Goal: Feedback & Contribution: Contribute content

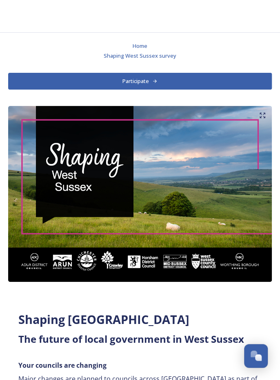
click at [139, 81] on button "Participate" at bounding box center [140, 81] width 264 height 17
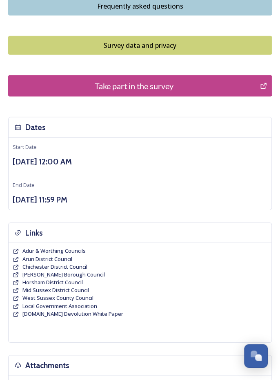
scroll to position [742, 0]
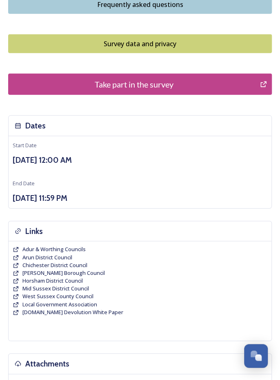
click at [153, 78] on div "Take part in the survey" at bounding box center [134, 84] width 243 height 12
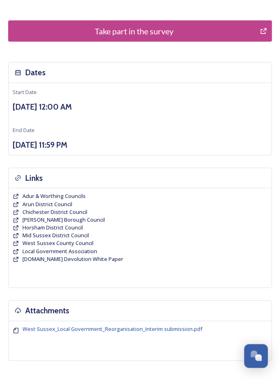
scroll to position [794, 0]
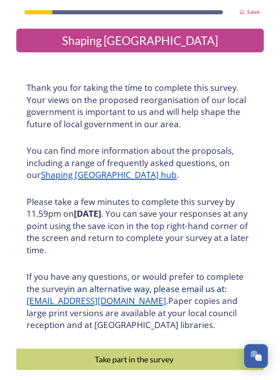
click at [163, 366] on button "Take part in the survey" at bounding box center [140, 358] width 248 height 21
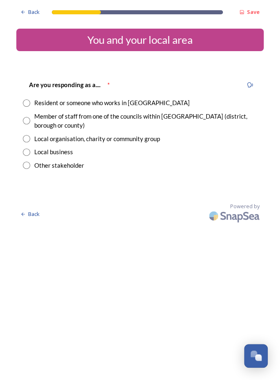
click at [27, 104] on input "radio" at bounding box center [26, 102] width 7 height 7
radio input "true"
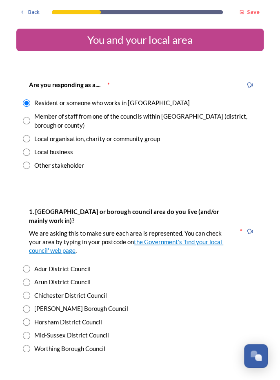
click at [29, 267] on input "radio" at bounding box center [26, 268] width 7 height 7
radio input "true"
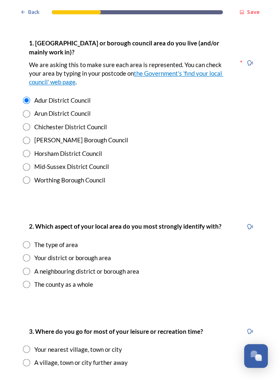
scroll to position [168, 0]
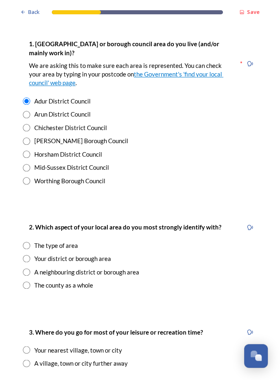
click at [29, 245] on input "radio" at bounding box center [26, 244] width 7 height 7
radio input "true"
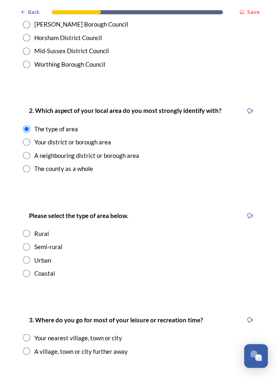
scroll to position [287, 0]
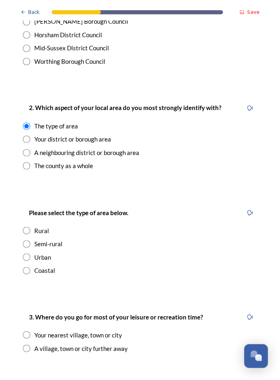
click at [28, 273] on input "radio" at bounding box center [26, 269] width 7 height 7
radio input "true"
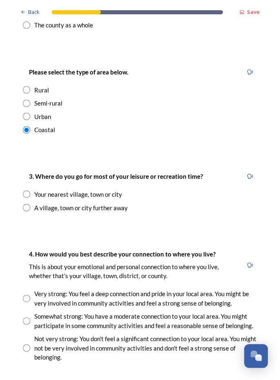
scroll to position [427, 0]
click at [30, 197] on input "radio" at bounding box center [26, 193] width 7 height 7
radio input "true"
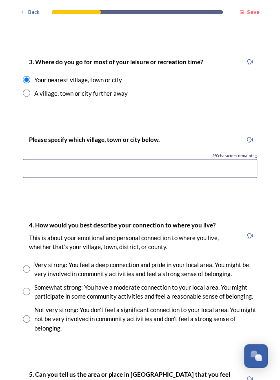
scroll to position [546, 0]
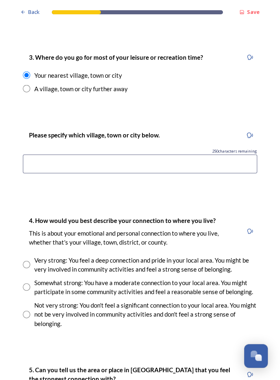
click at [42, 165] on input at bounding box center [140, 163] width 235 height 19
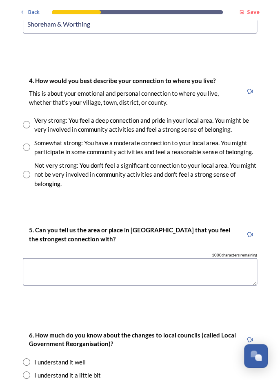
scroll to position [686, 0]
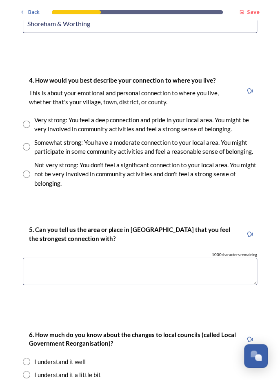
type input "Shoreham & Worthing"
click at [28, 126] on input "radio" at bounding box center [26, 124] width 7 height 7
radio input "true"
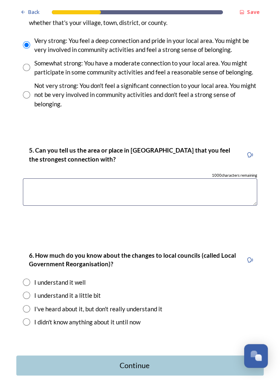
scroll to position [768, 0]
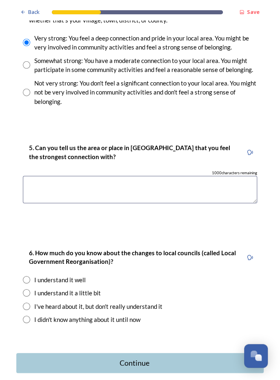
click at [53, 188] on textarea at bounding box center [140, 189] width 235 height 27
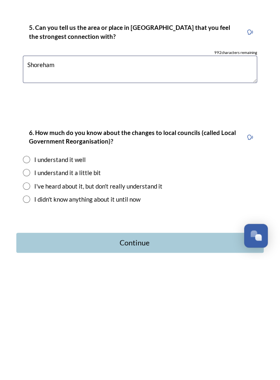
type textarea "Shoreham"
click at [29, 294] on input "radio" at bounding box center [26, 292] width 7 height 7
radio input "true"
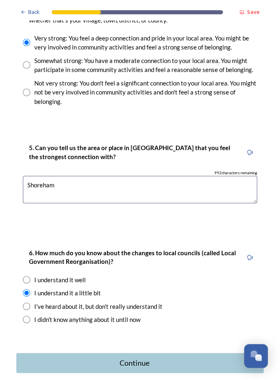
click at [147, 367] on button "Continue" at bounding box center [140, 363] width 248 height 20
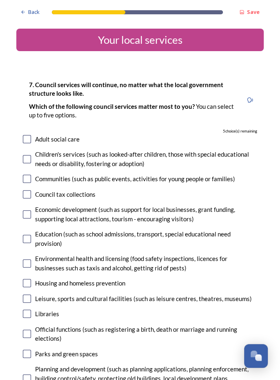
click at [27, 177] on input "checkbox" at bounding box center [27, 178] width 8 height 8
checkbox input "true"
click at [30, 215] on input "checkbox" at bounding box center [27, 214] width 8 height 8
checkbox input "true"
click at [27, 236] on input "checkbox" at bounding box center [27, 239] width 8 height 8
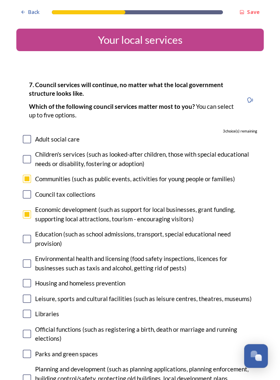
checkbox input "true"
click at [28, 294] on input "checkbox" at bounding box center [27, 298] width 8 height 8
checkbox input "true"
click at [29, 309] on input "checkbox" at bounding box center [27, 313] width 8 height 8
checkbox input "true"
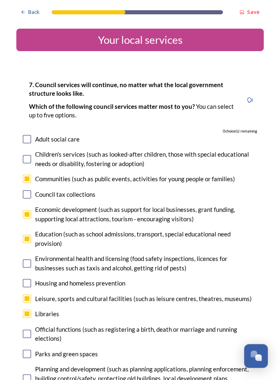
click at [29, 349] on input "checkbox" at bounding box center [27, 353] width 8 height 8
click at [28, 349] on input "checkbox" at bounding box center [27, 353] width 8 height 8
click at [30, 349] on input "checkbox" at bounding box center [27, 353] width 8 height 8
click at [29, 349] on input "checkbox" at bounding box center [27, 353] width 8 height 8
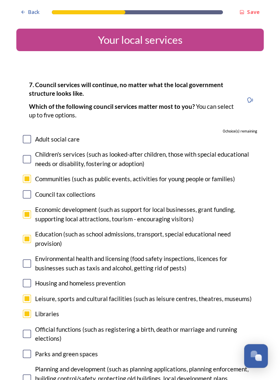
checkbox input "false"
click at [29, 179] on input "checkbox" at bounding box center [27, 178] width 8 height 8
checkbox input "false"
click at [31, 349] on input "checkbox" at bounding box center [27, 353] width 8 height 8
checkbox input "true"
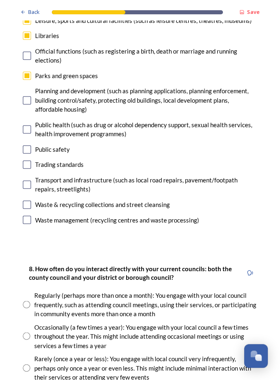
scroll to position [278, 0]
click at [29, 300] on input "radio" at bounding box center [26, 303] width 7 height 7
radio input "true"
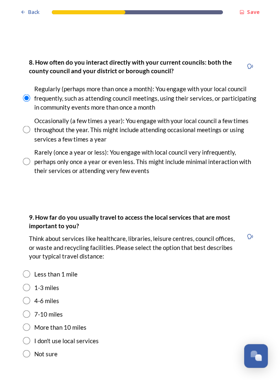
scroll to position [487, 0]
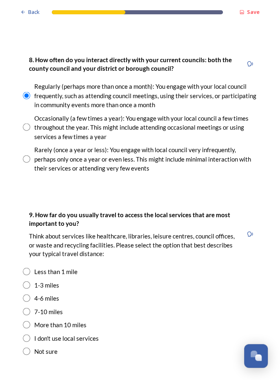
click at [28, 281] on input "radio" at bounding box center [26, 284] width 7 height 7
radio input "true"
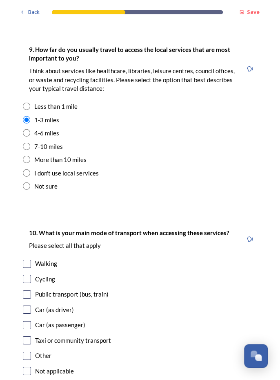
scroll to position [652, 0]
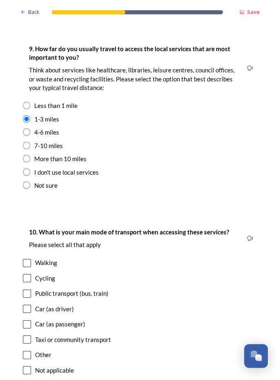
click at [42, 288] on div "Public transport (bus, train)" at bounding box center [72, 292] width 74 height 9
checkbox input "true"
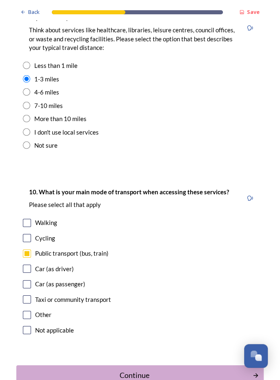
scroll to position [696, 0]
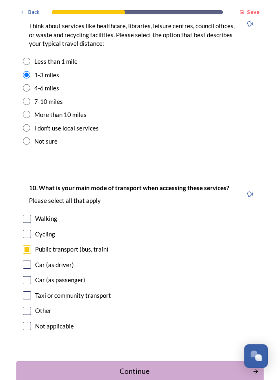
click at [143, 365] on div "Continue" at bounding box center [135, 370] width 228 height 11
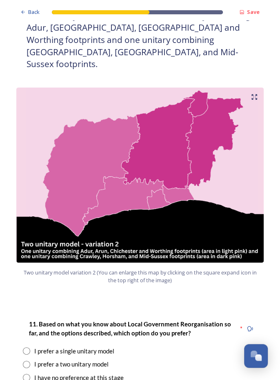
scroll to position [791, 0]
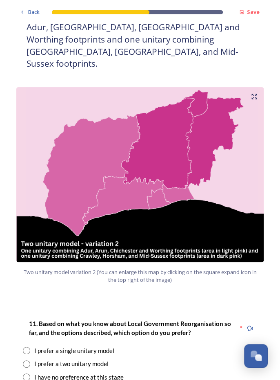
click at [29, 360] on input "radio" at bounding box center [26, 363] width 7 height 7
radio input "true"
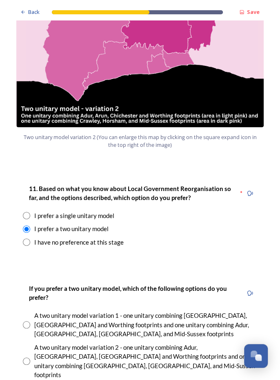
scroll to position [927, 0]
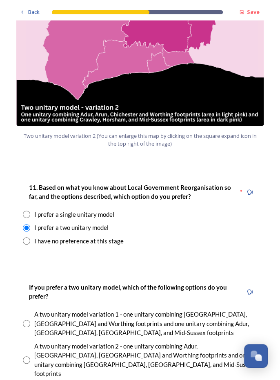
click at [28, 356] on input "radio" at bounding box center [26, 359] width 7 height 7
radio input "true"
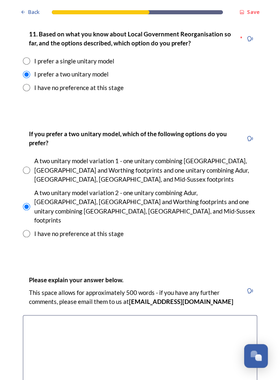
scroll to position [1082, 0]
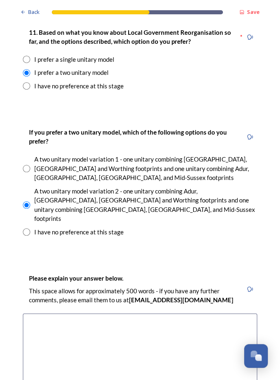
click at [54, 313] on textarea at bounding box center [140, 359] width 235 height 92
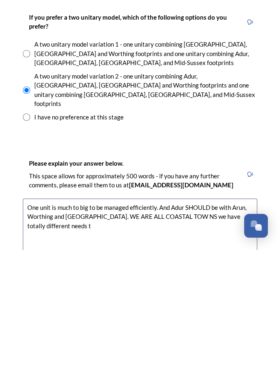
scroll to position [38, 0]
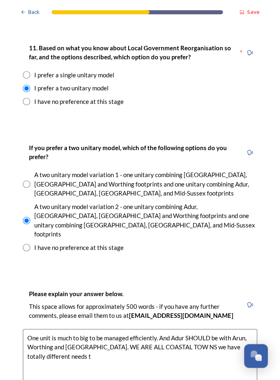
click at [53, 329] on textarea "One unit is much to big to be managed efficiently. And Adur SHOULD be with Arun…" at bounding box center [140, 375] width 235 height 92
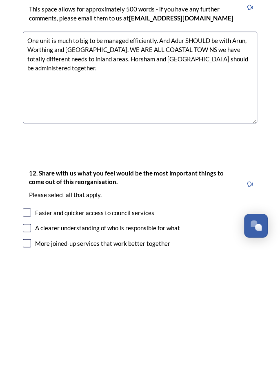
scroll to position [1237, 0]
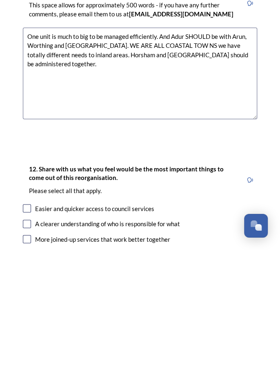
type textarea "One unit is much to big to be managed efficiently. And Adur SHOULD be with Arun…"
click at [30, 350] on input "checkbox" at bounding box center [27, 354] width 8 height 8
checkbox input "true"
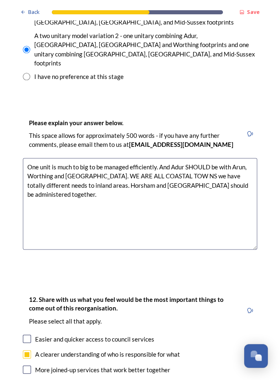
click at [29, 365] on input "checkbox" at bounding box center [27, 369] width 8 height 8
checkbox input "true"
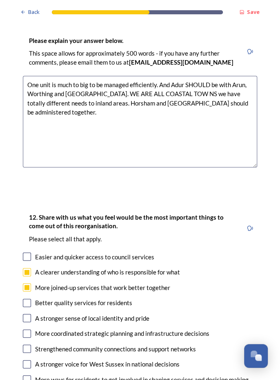
scroll to position [1321, 0]
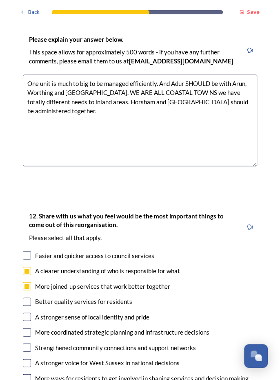
click at [26, 312] on input "checkbox" at bounding box center [27, 316] width 8 height 8
checkbox input "true"
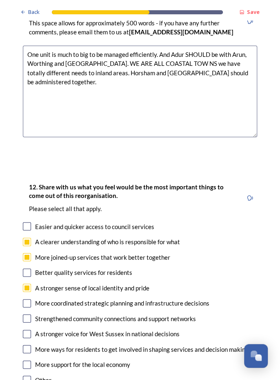
scroll to position [1350, 0]
click at [29, 298] on input "checkbox" at bounding box center [27, 302] width 8 height 8
checkbox input "true"
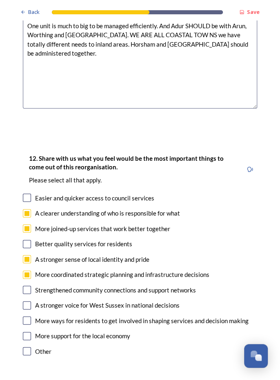
scroll to position [1380, 0]
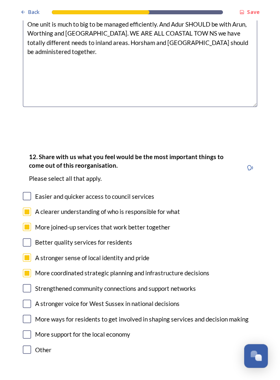
click at [30, 284] on input "checkbox" at bounding box center [27, 288] width 8 height 8
checkbox input "true"
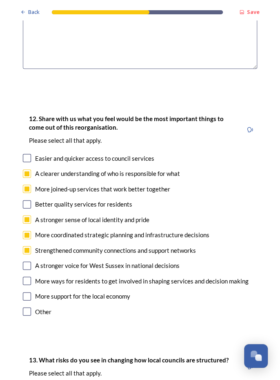
scroll to position [1421, 0]
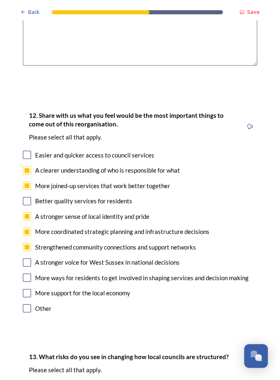
click at [28, 273] on input "checkbox" at bounding box center [27, 277] width 8 height 8
checkbox input "true"
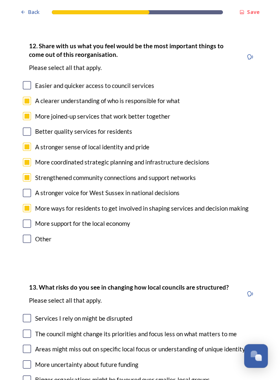
scroll to position [1491, 0]
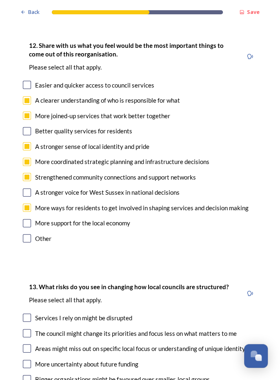
click at [29, 344] on input "checkbox" at bounding box center [27, 348] width 8 height 8
checkbox input "true"
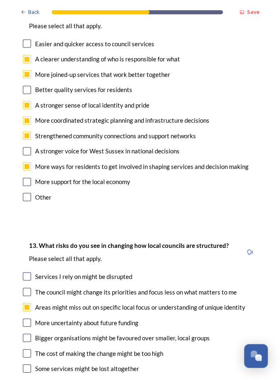
scroll to position [1532, 0]
click at [30, 333] on input "checkbox" at bounding box center [27, 337] width 8 height 8
checkbox input "true"
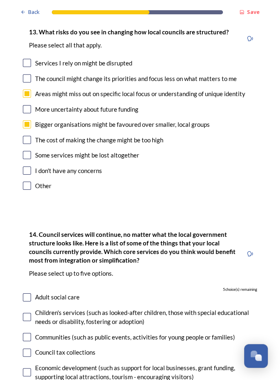
scroll to position [1746, 0]
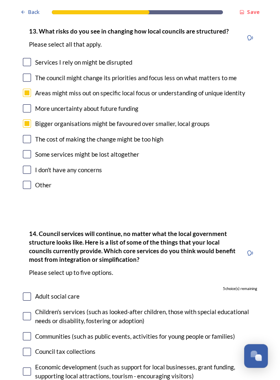
click at [30, 367] on input "checkbox" at bounding box center [27, 371] width 8 height 8
checkbox input "true"
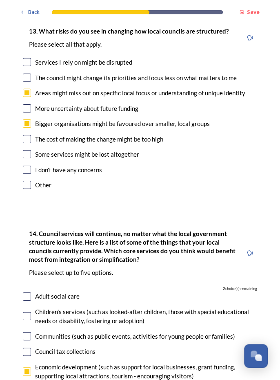
checkbox input "false"
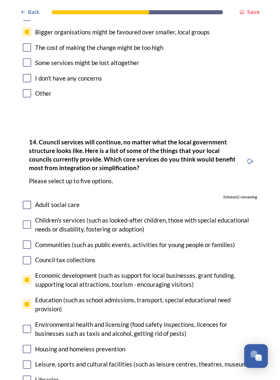
scroll to position [1839, 0]
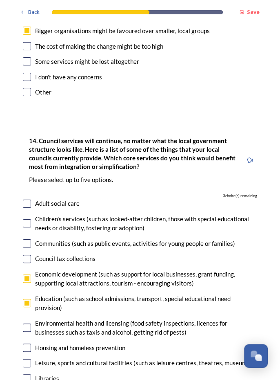
click at [28, 374] on input "checkbox" at bounding box center [27, 378] width 8 height 8
checkbox input "true"
click at [29, 359] on input "checkbox" at bounding box center [27, 363] width 8 height 8
checkbox input "true"
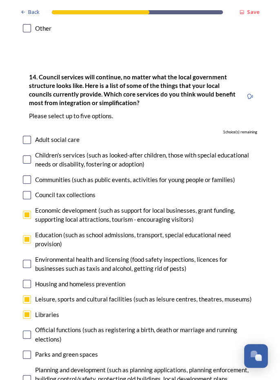
scroll to position [1903, 0]
click at [30, 350] on input "checkbox" at bounding box center [27, 354] width 8 height 8
checkbox input "true"
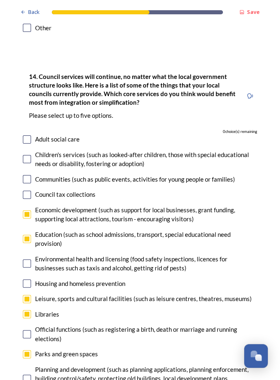
click at [28, 374] on input "checkbox" at bounding box center [27, 378] width 8 height 8
click at [36, 364] on div "Planning and development (such as planning applications, planning enforcement, …" at bounding box center [146, 378] width 222 height 28
click at [29, 374] on input "checkbox" at bounding box center [27, 378] width 8 height 8
checkbox input "false"
click at [27, 210] on input "checkbox" at bounding box center [27, 214] width 8 height 8
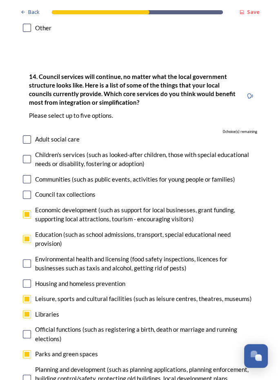
checkbox input "false"
click at [29, 374] on input "checkbox" at bounding box center [27, 378] width 8 height 8
checkbox input "true"
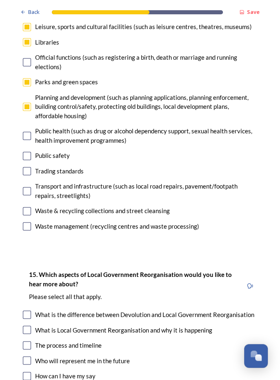
scroll to position [2178, 0]
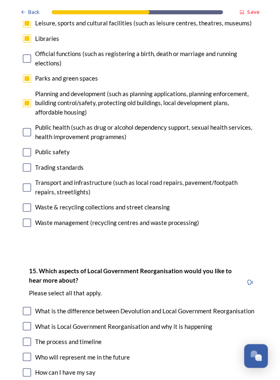
click at [29, 352] on input "checkbox" at bounding box center [27, 356] width 8 height 8
checkbox input "true"
click at [244, 367] on div "How can I have my say" at bounding box center [140, 371] width 235 height 9
checkbox input "true"
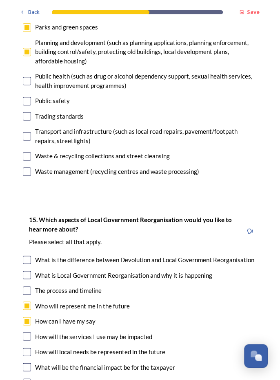
scroll to position [2231, 0]
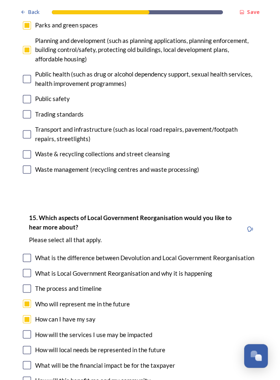
click at [30, 345] on input "checkbox" at bounding box center [27, 349] width 8 height 8
checkbox input "true"
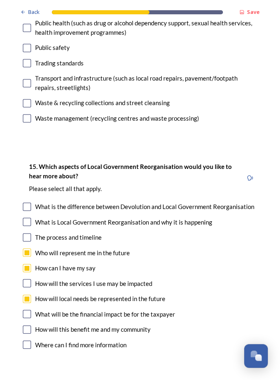
scroll to position [2284, 0]
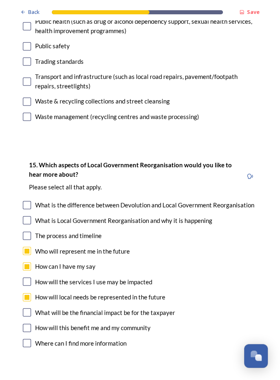
click at [30, 323] on input "checkbox" at bounding box center [27, 327] width 8 height 8
checkbox input "true"
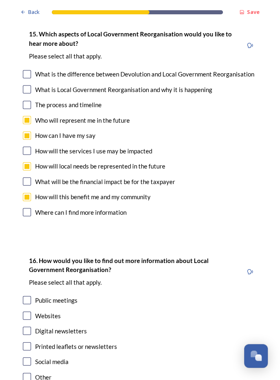
scroll to position [2419, 0]
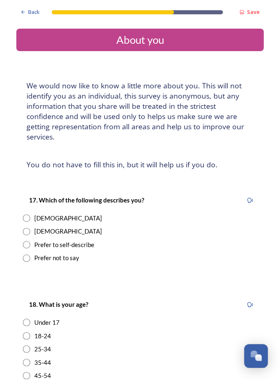
scroll to position [0, 0]
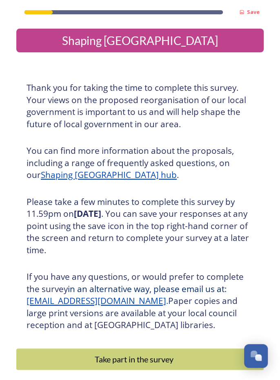
scroll to position [39, 0]
click at [170, 348] on button "Take part in the survey" at bounding box center [140, 358] width 248 height 21
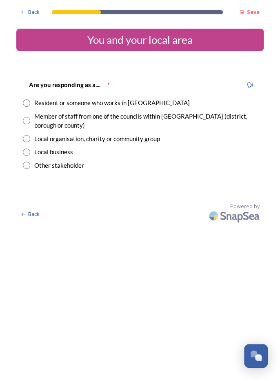
click at [34, 218] on div "Back" at bounding box center [29, 214] width 27 height 16
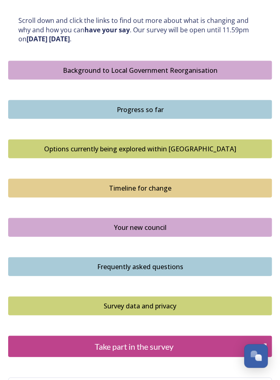
scroll to position [482, 0]
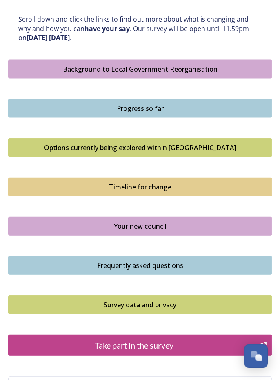
click at [172, 338] on div "Take part in the survey" at bounding box center [134, 344] width 243 height 12
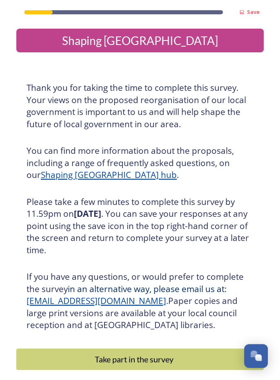
click at [178, 357] on div "Take part in the survey" at bounding box center [134, 359] width 227 height 12
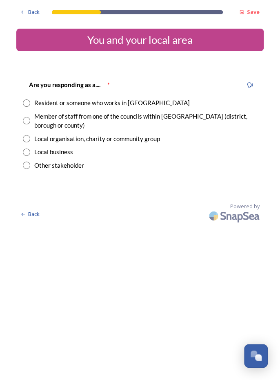
click at [134, 103] on div "Resident or someone who works in West Sussex" at bounding box center [112, 102] width 156 height 9
radio input "true"
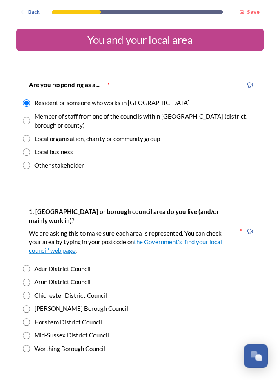
click at [52, 265] on div "Adur District Council" at bounding box center [62, 268] width 56 height 9
radio input "true"
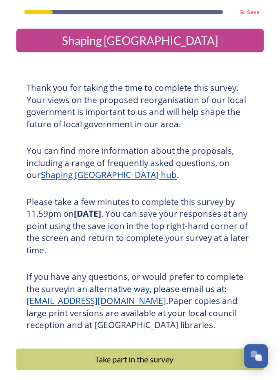
click at [150, 365] on button "Take part in the survey" at bounding box center [140, 358] width 248 height 21
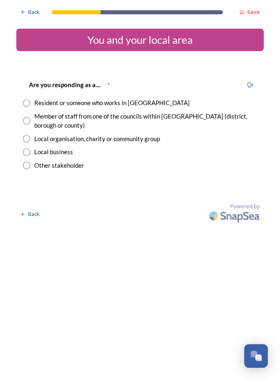
click at [29, 103] on input "radio" at bounding box center [26, 102] width 7 height 7
radio input "true"
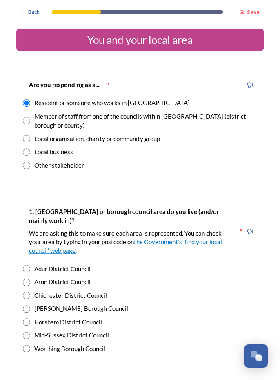
click at [30, 271] on input "radio" at bounding box center [26, 268] width 7 height 7
radio input "true"
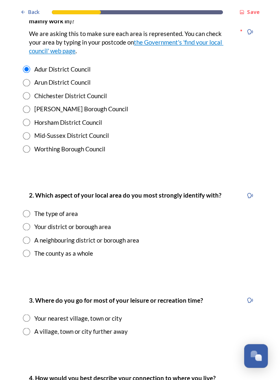
scroll to position [201, 0]
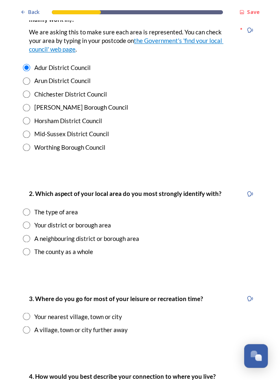
click at [29, 228] on input "radio" at bounding box center [26, 224] width 7 height 7
radio input "true"
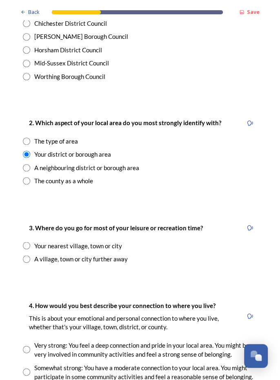
scroll to position [278, 0]
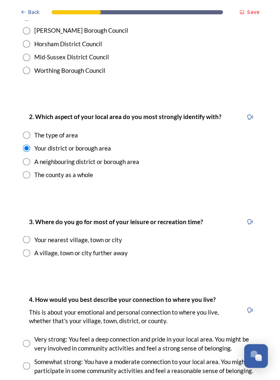
click at [27, 241] on input "radio" at bounding box center [26, 238] width 7 height 7
radio input "true"
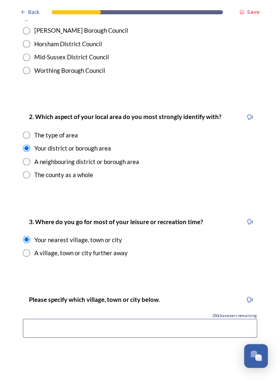
click at [93, 327] on input at bounding box center [140, 327] width 235 height 19
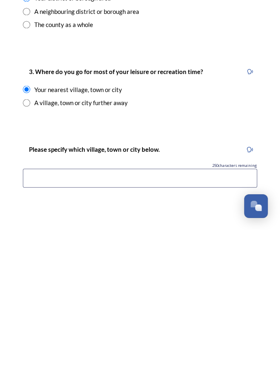
type input "Shoreham & Worthing"
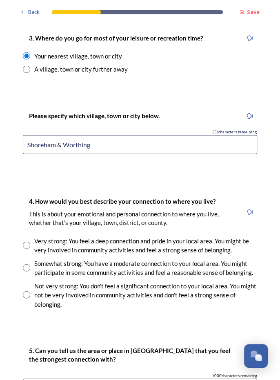
scroll to position [463, 0]
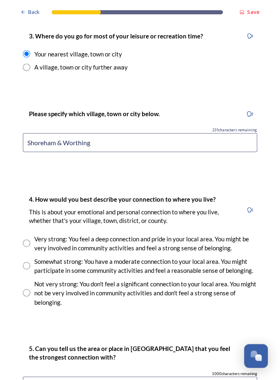
click at [27, 239] on input "radio" at bounding box center [26, 242] width 7 height 7
radio input "true"
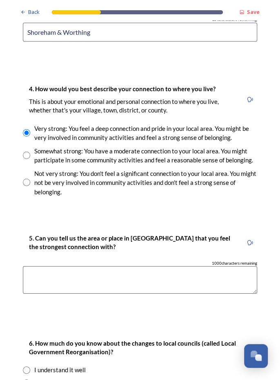
scroll to position [576, 0]
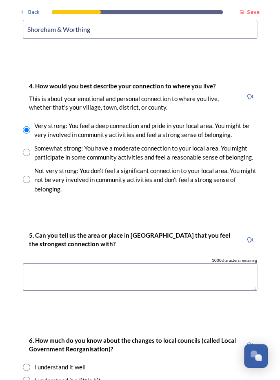
click at [89, 263] on textarea at bounding box center [140, 276] width 235 height 27
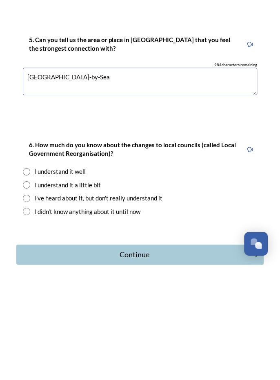
scroll to position [664, 0]
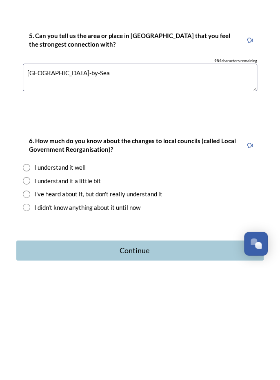
type textarea "Shoreham-by-Sea"
click at [29, 289] on input "radio" at bounding box center [26, 292] width 7 height 7
radio input "true"
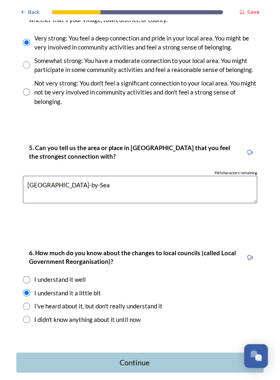
click at [144, 357] on div "Continue" at bounding box center [135, 362] width 228 height 11
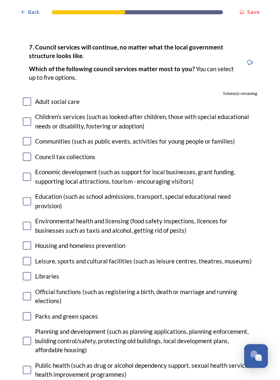
scroll to position [38, 0]
click at [29, 197] on input "checkbox" at bounding box center [27, 201] width 8 height 8
checkbox input "true"
click at [30, 257] on input "checkbox" at bounding box center [27, 261] width 8 height 8
checkbox input "true"
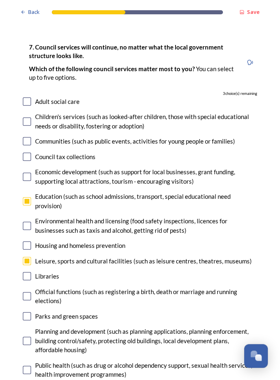
click at [29, 272] on input "checkbox" at bounding box center [27, 276] width 8 height 8
checkbox input "true"
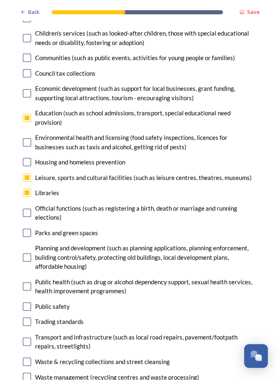
scroll to position [122, 0]
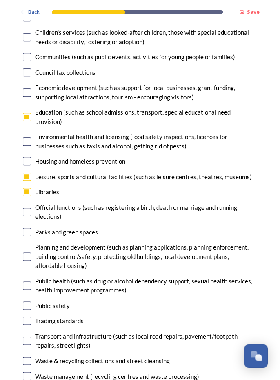
click at [29, 228] on input "checkbox" at bounding box center [27, 232] width 8 height 8
checkbox input "true"
click at [28, 252] on input "checkbox" at bounding box center [27, 256] width 8 height 8
checkbox input "true"
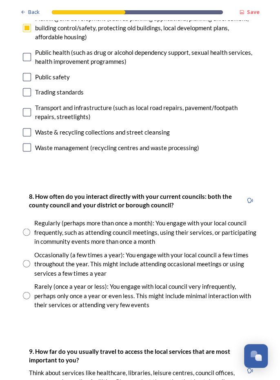
scroll to position [357, 0]
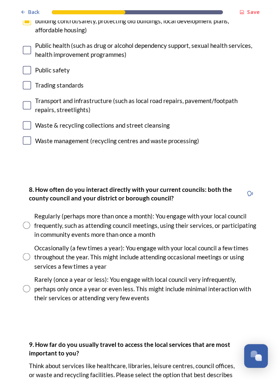
click at [27, 221] on input "radio" at bounding box center [26, 224] width 7 height 7
radio input "true"
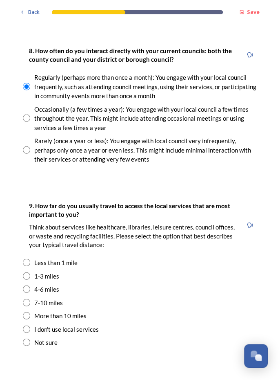
scroll to position [498, 0]
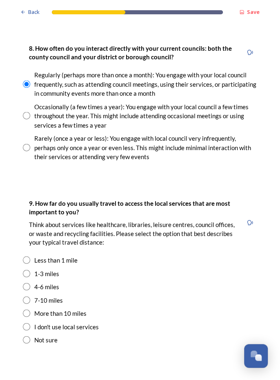
click at [27, 270] on input "radio" at bounding box center [26, 273] width 7 height 7
radio input "true"
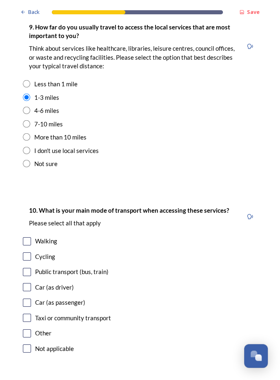
scroll to position [682, 0]
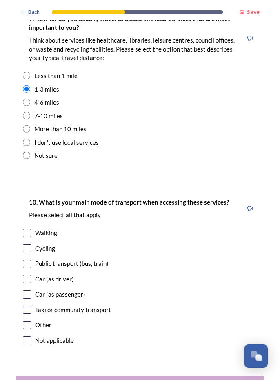
click at [26, 259] on input "checkbox" at bounding box center [27, 263] width 8 height 8
checkbox input "true"
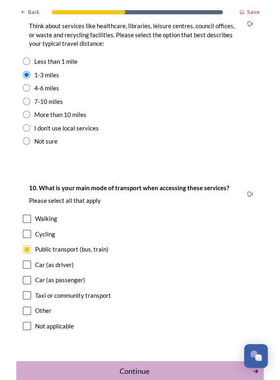
click at [139, 365] on div "Continue" at bounding box center [135, 370] width 228 height 11
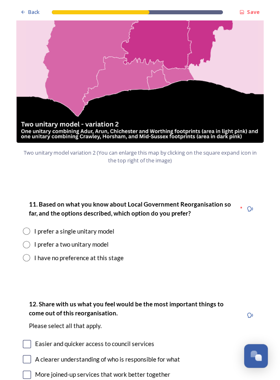
scroll to position [916, 0]
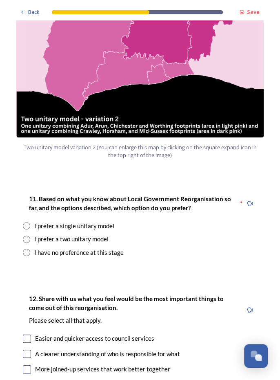
click at [29, 235] on input "radio" at bounding box center [26, 238] width 7 height 7
radio input "true"
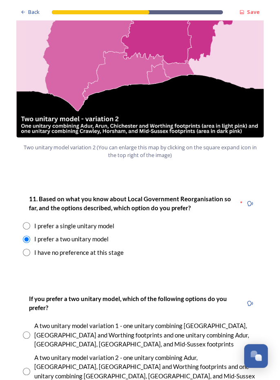
click at [28, 248] on input "radio" at bounding box center [26, 251] width 7 height 7
radio input "true"
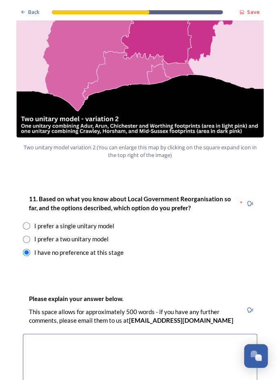
click at [28, 235] on input "radio" at bounding box center [26, 238] width 7 height 7
radio input "true"
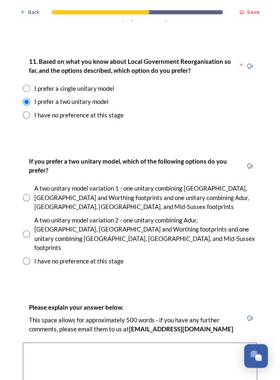
scroll to position [1058, 0]
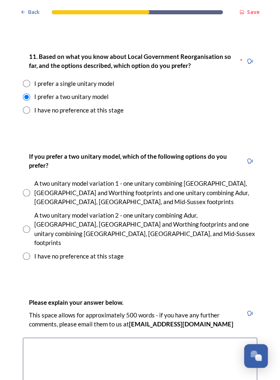
click at [28, 225] on input "radio" at bounding box center [26, 228] width 7 height 7
radio input "true"
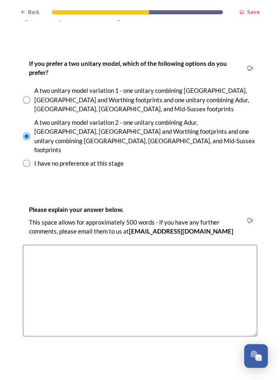
scroll to position [1158, 0]
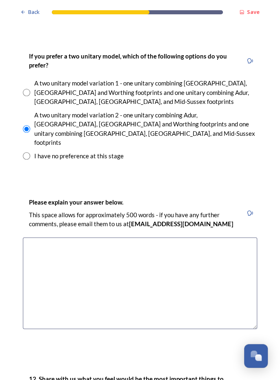
click at [96, 237] on textarea at bounding box center [140, 283] width 235 height 92
click at [72, 237] on textarea "Worthing, Arun, Adur," at bounding box center [140, 283] width 235 height 92
click at [105, 237] on textarea "Worthing, Arun, Adur," at bounding box center [140, 283] width 235 height 92
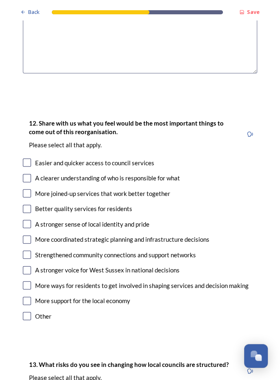
scroll to position [1413, 0]
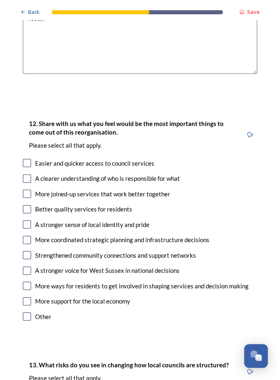
type textarea "Worthing, Arun, Adur, Chichester are all coastal towns and have the same requir…"
click at [35, 158] on div "Easier and quicker access to council services" at bounding box center [94, 162] width 119 height 9
checkbox input "true"
click at [29, 174] on input "checkbox" at bounding box center [27, 178] width 8 height 8
checkbox input "true"
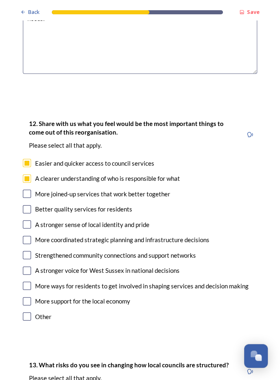
click at [28, 189] on input "checkbox" at bounding box center [27, 193] width 8 height 8
checkbox input "true"
click at [29, 205] on input "checkbox" at bounding box center [27, 209] width 8 height 8
checkbox input "true"
click at [29, 220] on input "checkbox" at bounding box center [27, 224] width 8 height 8
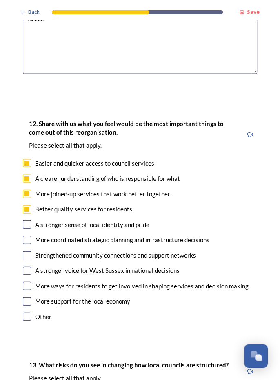
checkbox input "true"
click at [24, 235] on input "checkbox" at bounding box center [27, 239] width 8 height 8
checkbox input "true"
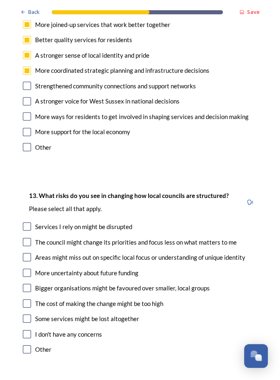
scroll to position [1593, 0]
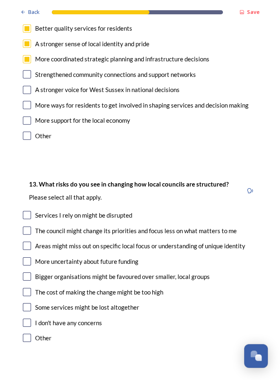
click at [29, 241] on input "checkbox" at bounding box center [27, 245] width 8 height 8
checkbox input "true"
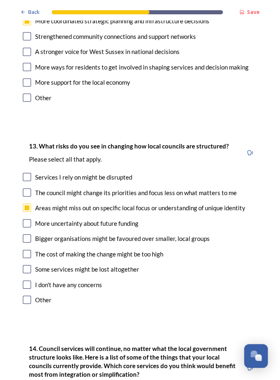
scroll to position [1636, 0]
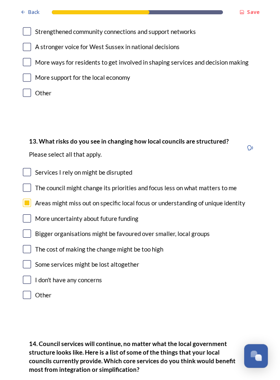
click at [35, 229] on div "Bigger organisations might be favoured over smaller, local groups" at bounding box center [122, 233] width 175 height 9
checkbox input "true"
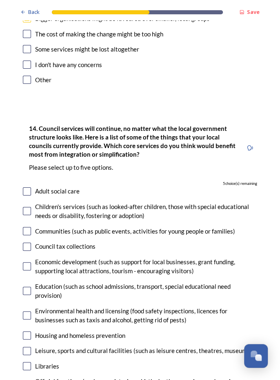
scroll to position [1851, 0]
click at [28, 286] on input "checkbox" at bounding box center [27, 290] width 8 height 8
checkbox input "true"
click at [28, 362] on input "checkbox" at bounding box center [27, 366] width 8 height 8
checkbox input "true"
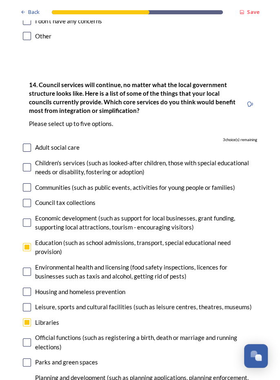
scroll to position [1919, 0]
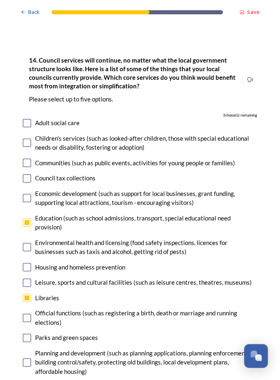
click at [29, 333] on input "checkbox" at bounding box center [27, 337] width 8 height 8
checkbox input "true"
click at [29, 358] on input "checkbox" at bounding box center [27, 362] width 8 height 8
checkbox input "true"
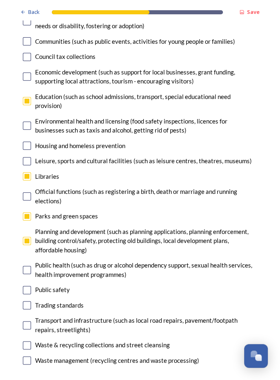
scroll to position [2048, 0]
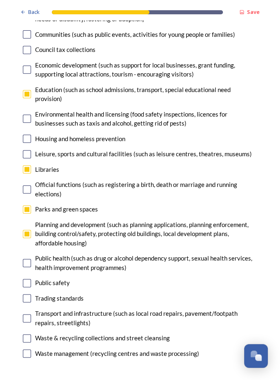
click at [30, 314] on input "checkbox" at bounding box center [27, 318] width 8 height 8
checkbox input "true"
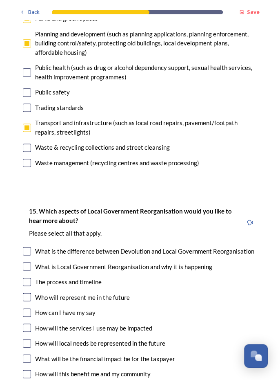
scroll to position [2239, 0]
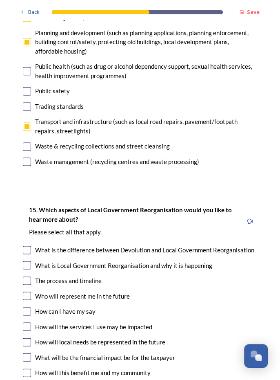
click at [28, 291] on input "checkbox" at bounding box center [27, 295] width 8 height 8
checkbox input "true"
click at [28, 307] on input "checkbox" at bounding box center [27, 311] width 8 height 8
checkbox input "true"
click at [29, 353] on input "checkbox" at bounding box center [27, 357] width 8 height 8
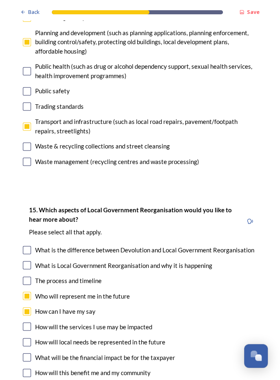
checkbox input "true"
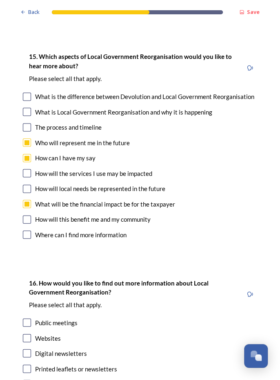
scroll to position [2396, 0]
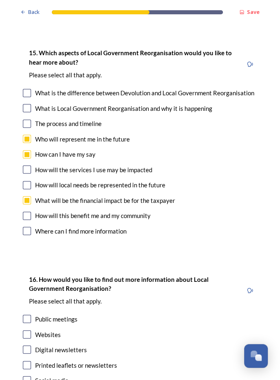
click at [30, 376] on input "checkbox" at bounding box center [27, 380] width 8 height 8
checkbox input "true"
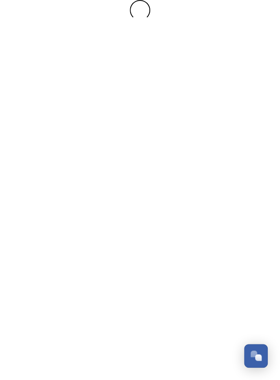
scroll to position [0, 0]
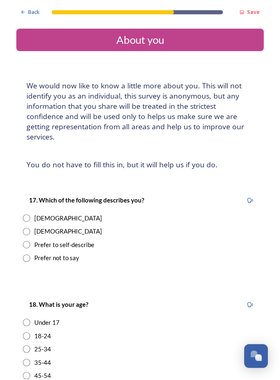
click at [50, 213] on div "Female" at bounding box center [68, 217] width 68 height 9
radio input "true"
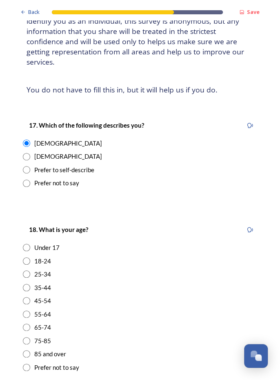
scroll to position [75, 0]
click at [43, 335] on div "75-85" at bounding box center [42, 339] width 17 height 9
radio input "true"
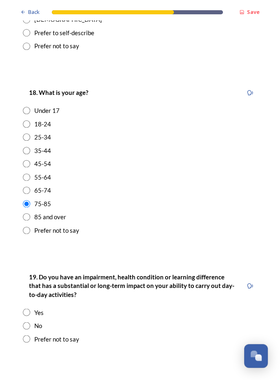
scroll to position [223, 0]
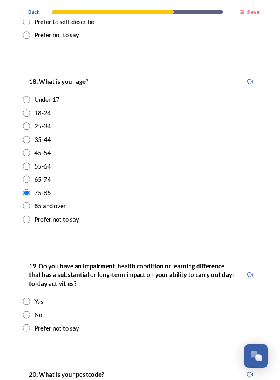
click at [29, 311] on input "radio" at bounding box center [26, 314] width 7 height 7
radio input "true"
click at [29, 297] on input "radio" at bounding box center [26, 300] width 7 height 7
radio input "true"
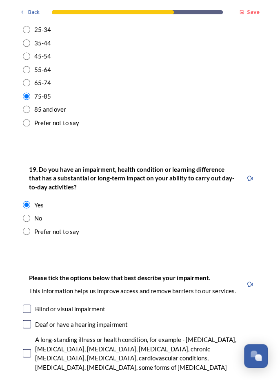
scroll to position [338, 0]
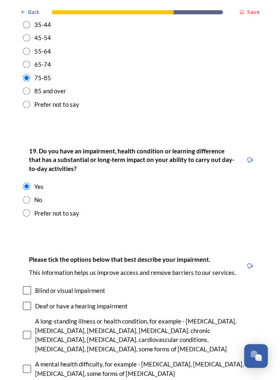
click at [27, 286] on input "checkbox" at bounding box center [27, 290] width 8 height 8
checkbox input "true"
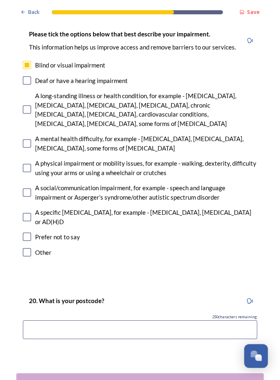
scroll to position [562, 0]
click at [67, 320] on input at bounding box center [140, 329] width 235 height 19
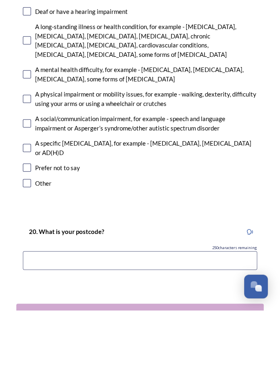
scroll to position [39, 0]
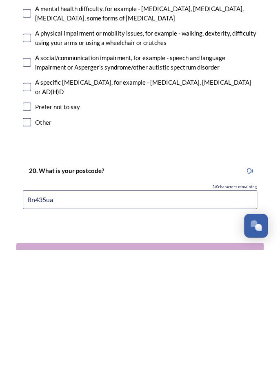
type input "Bn435ua"
click at [144, 377] on div "Continue" at bounding box center [135, 382] width 228 height 11
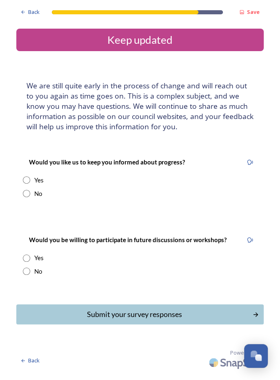
click at [36, 189] on div "No" at bounding box center [38, 193] width 8 height 9
radio input "true"
click at [29, 254] on input "radio" at bounding box center [26, 257] width 7 height 7
radio input "true"
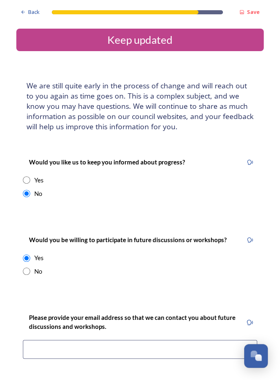
click at [72, 340] on input at bounding box center [140, 349] width 235 height 19
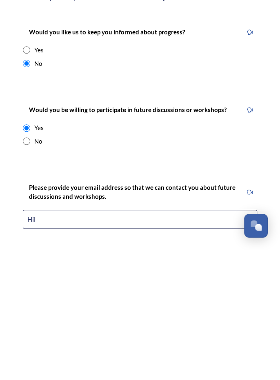
type input "Hildemarymorris@gmail.com"
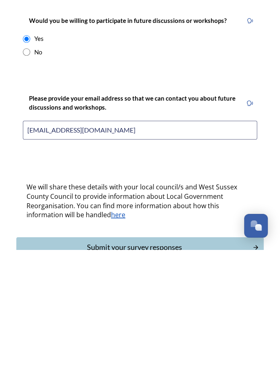
scroll to position [103, 0]
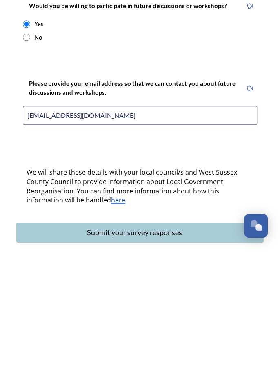
click at [158, 357] on div "Submit your survey responses" at bounding box center [135, 362] width 228 height 11
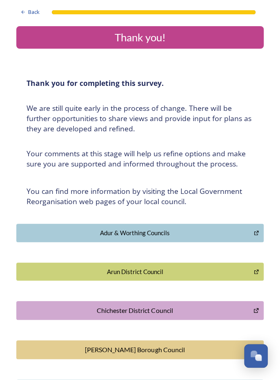
scroll to position [36, 0]
